Goal: Obtain resource: Download file/media

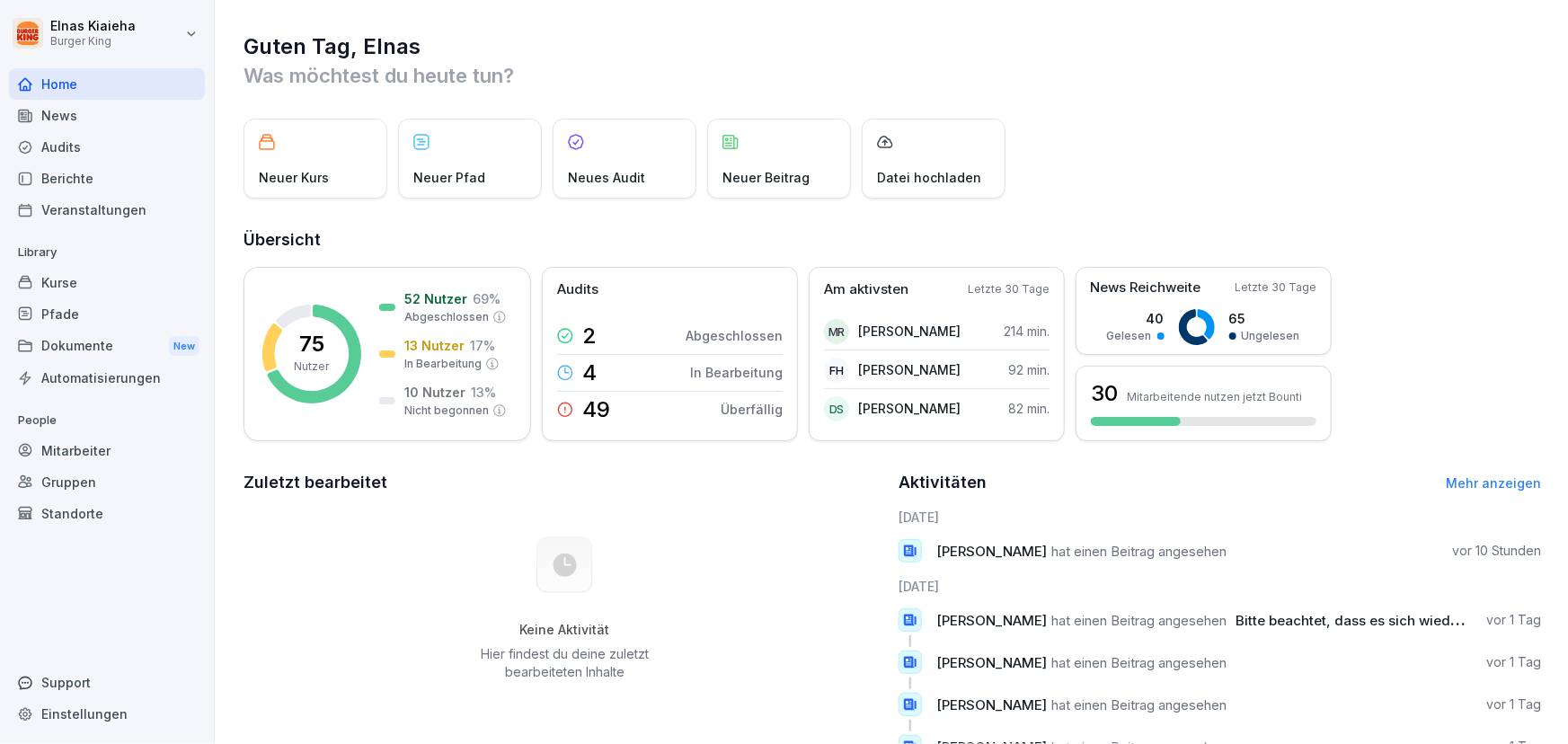
click at [70, 119] on div "News" at bounding box center [107, 115] width 196 height 31
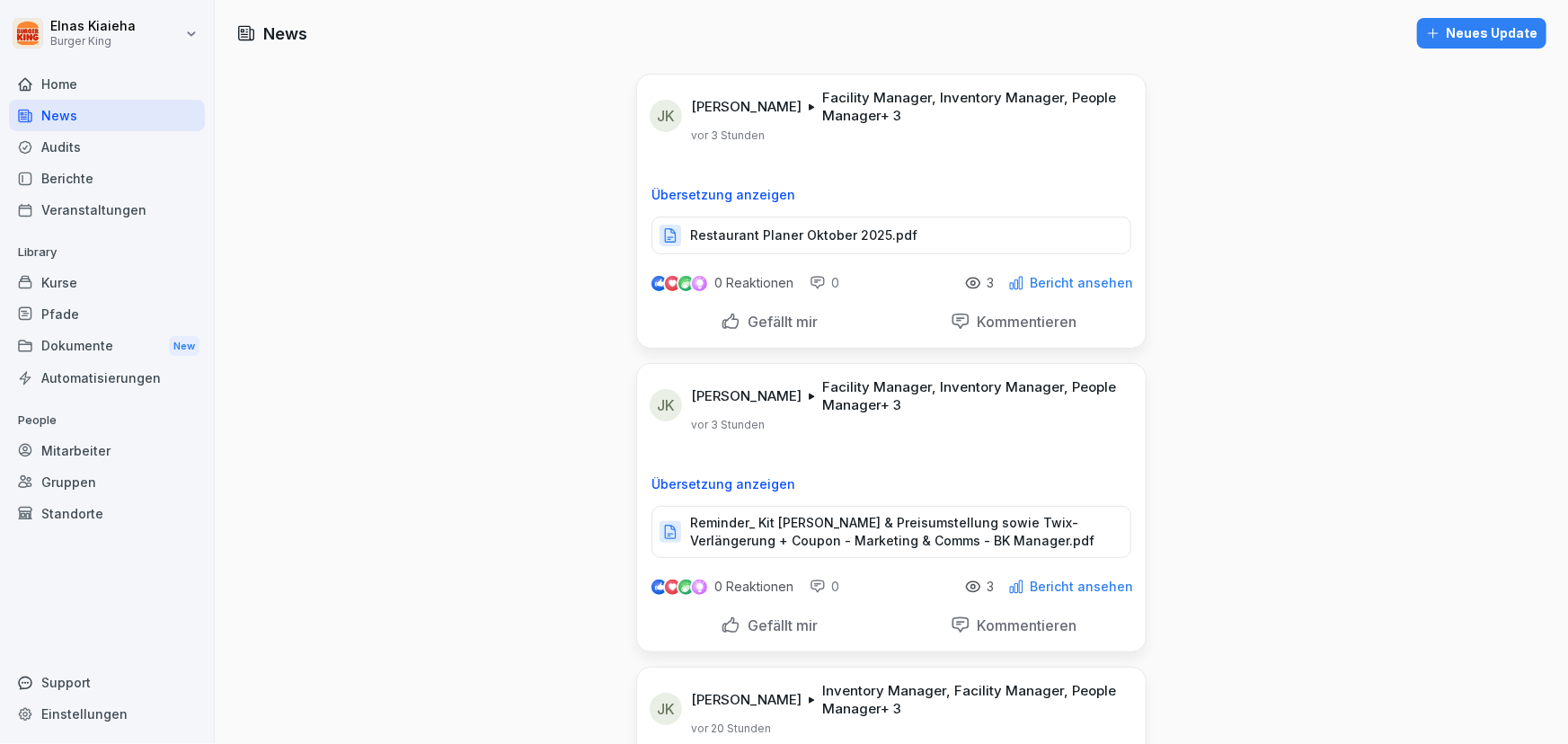
click at [770, 245] on div "Restaurant Planer Oktober 2025.pdf" at bounding box center [891, 235] width 479 height 38
click at [26, 29] on html "Elnas Kiaieha Burger King Home News Audits Berichte Veranstaltungen Library Kur…" at bounding box center [784, 372] width 1568 height 744
click at [26, 42] on html "Elnas Kiaieha Burger King Home News Audits Berichte Veranstaltungen Library Kur…" at bounding box center [784, 372] width 1568 height 744
click at [29, 36] on html "Elnas Kiaieha Burger King Home News Audits Berichte Veranstaltungen Library Kur…" at bounding box center [784, 372] width 1568 height 744
click at [354, 139] on html "Elnas Kiaieha Burger King Home News Audits Berichte Veranstaltungen Library Kur…" at bounding box center [784, 372] width 1568 height 744
